Goal: Find specific fact: Find specific fact

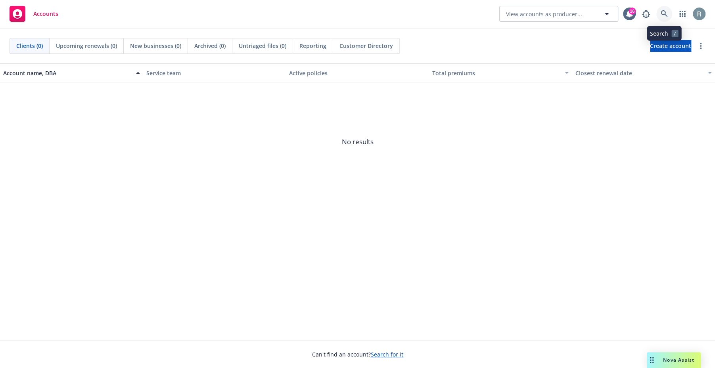
click at [661, 12] on icon at bounding box center [664, 13] width 7 height 7
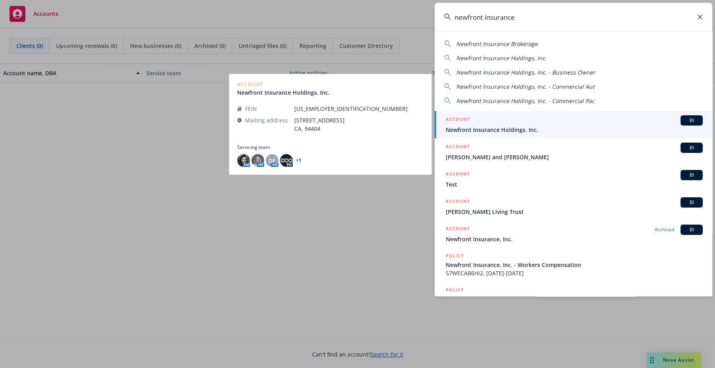
type input "newfront insurance"
click at [587, 124] on div "ACCOUNT BI" at bounding box center [574, 120] width 257 height 10
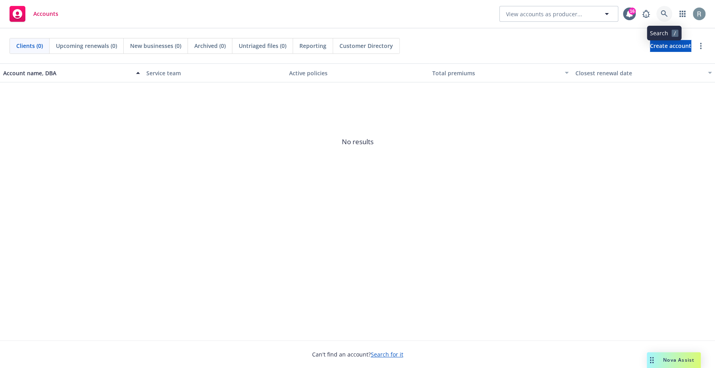
click at [661, 15] on icon at bounding box center [664, 13] width 7 height 7
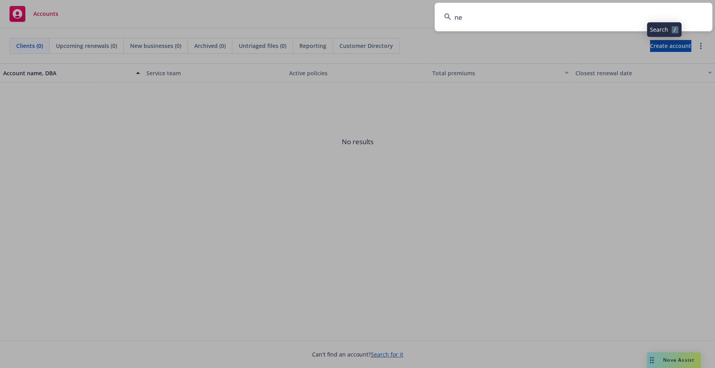
type input "ne"
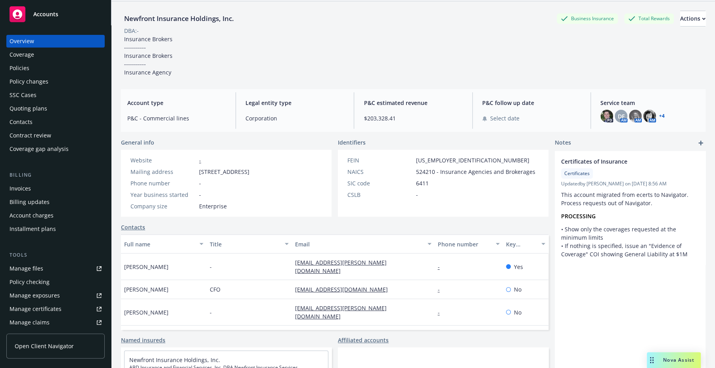
scroll to position [29, 0]
click at [436, 160] on span "[US_EMPLOYER_IDENTIFICATION_NUMBER]" at bounding box center [472, 159] width 113 height 8
copy span "[US_EMPLOYER_IDENTIFICATION_NUMBER]"
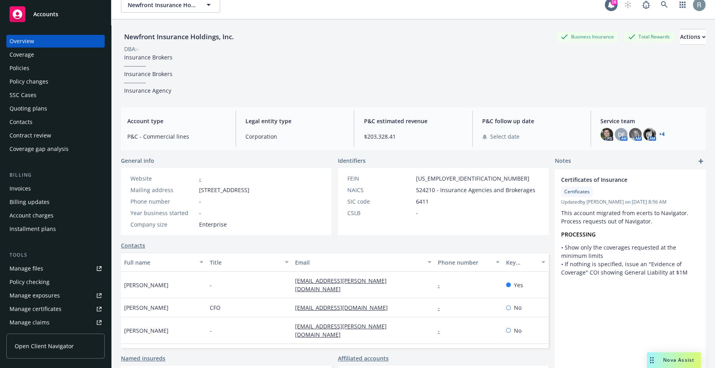
scroll to position [12, 0]
